Goal: Transaction & Acquisition: Download file/media

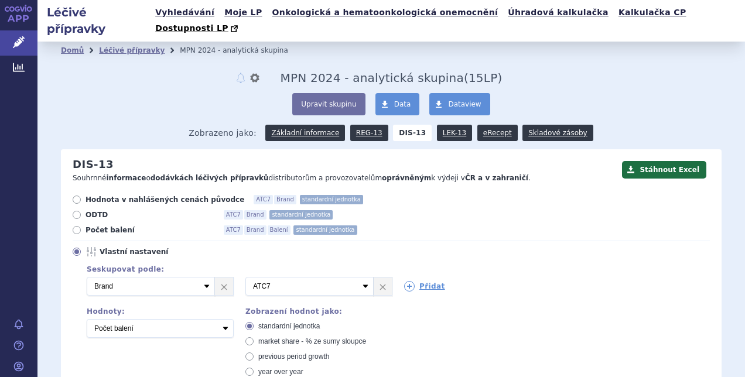
scroll to position [6, 0]
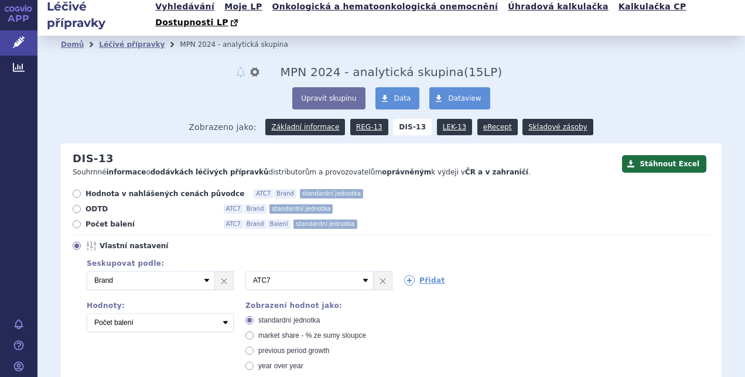
click at [77, 190] on icon at bounding box center [77, 194] width 8 height 8
click at [77, 191] on input "Hodnota v nahlášených cenách původce ATC7 Brand standardní jednotka" at bounding box center [78, 195] width 8 height 8
radio input "true"
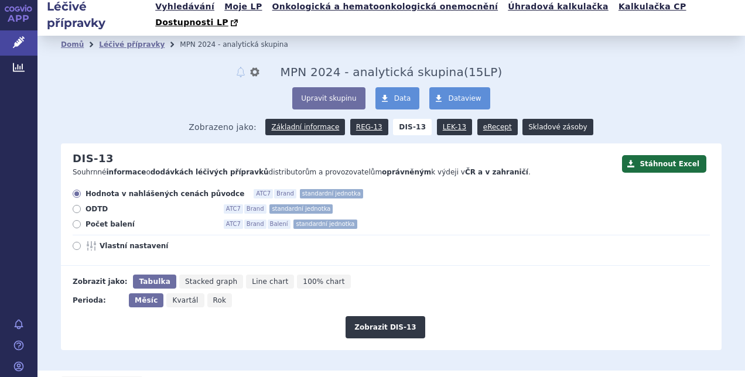
click at [522, 119] on link "Skladové zásoby" at bounding box center [557, 127] width 70 height 16
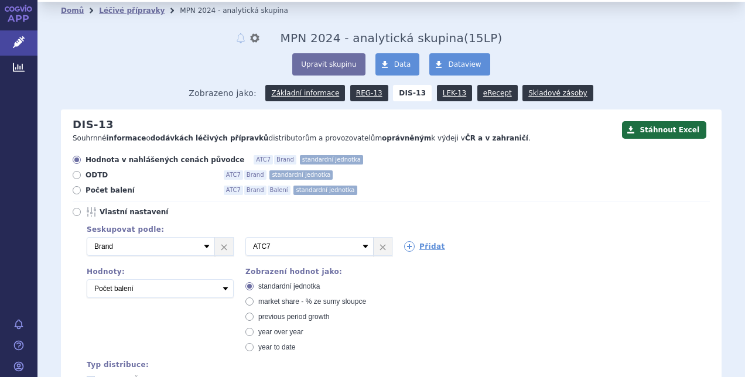
scroll to position [34, 0]
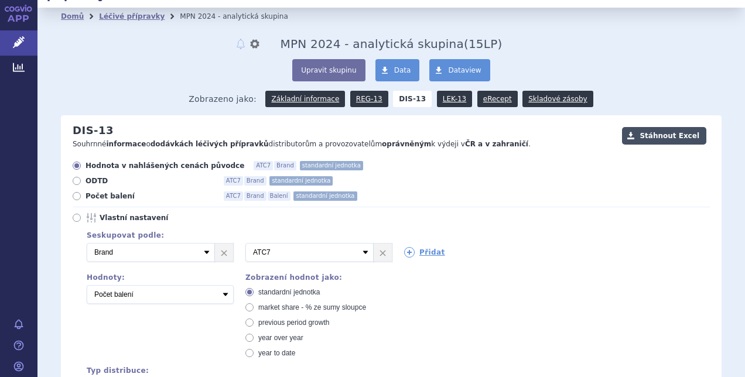
click at [651, 127] on button "Stáhnout Excel" at bounding box center [664, 136] width 84 height 18
